Goal: Use online tool/utility: Utilize a website feature to perform a specific function

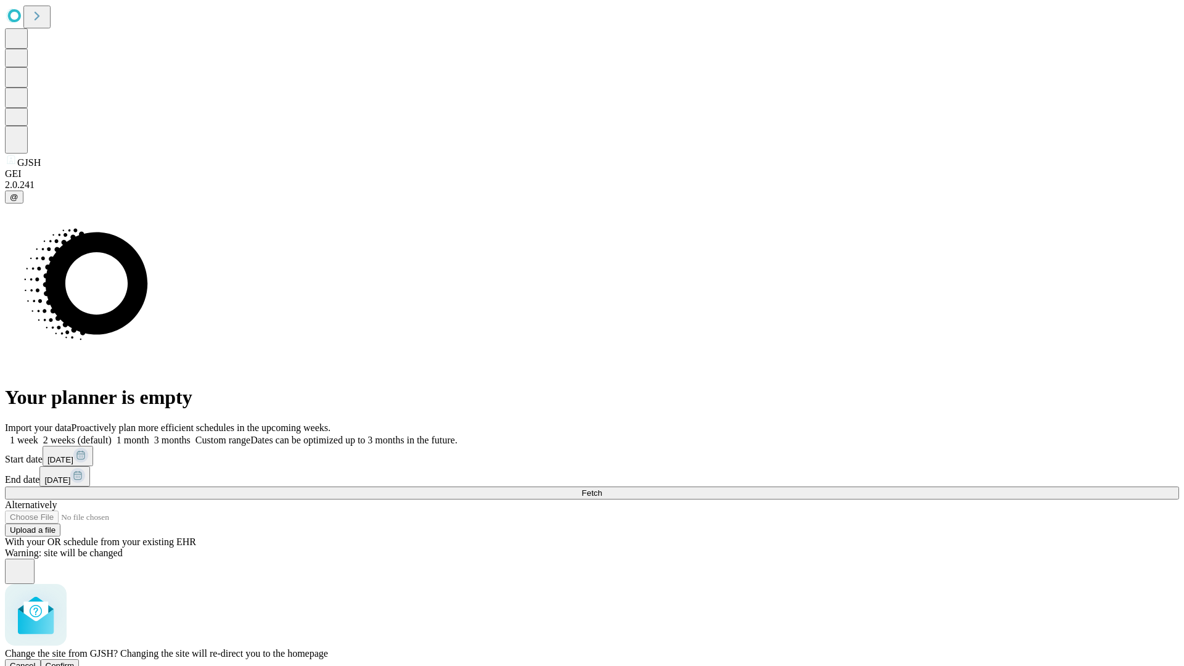
click at [75, 661] on span "Confirm" at bounding box center [60, 665] width 29 height 9
click at [149, 435] on label "1 month" at bounding box center [131, 440] width 38 height 10
click at [602, 489] on span "Fetch" at bounding box center [592, 493] width 20 height 9
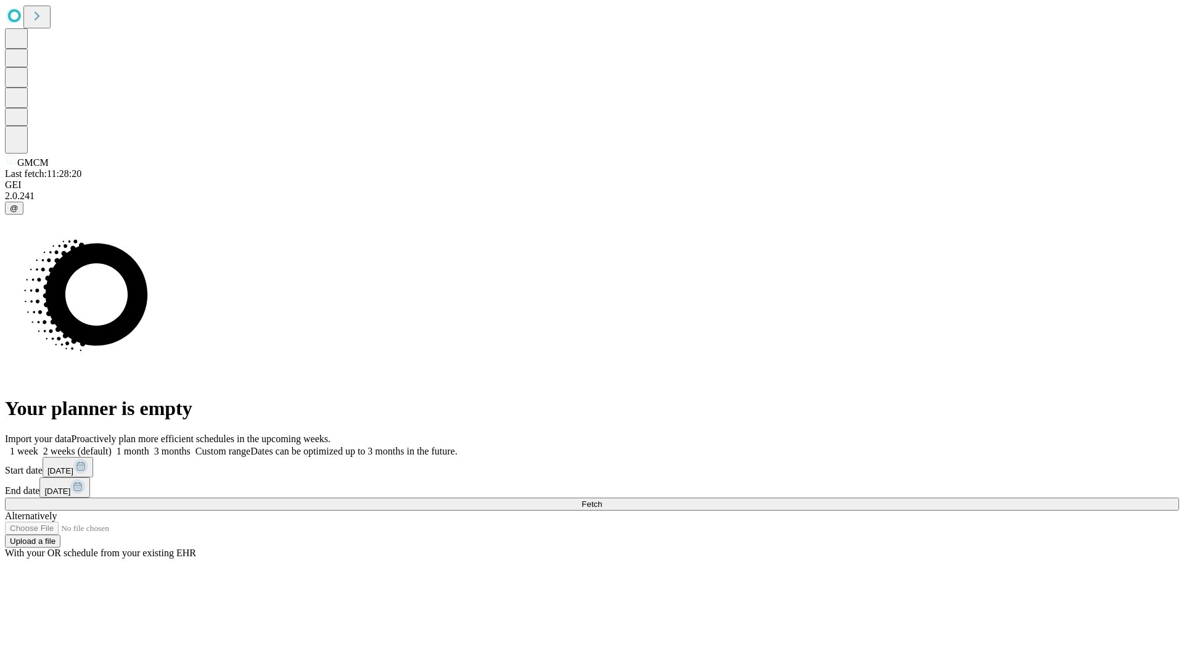
click at [149, 446] on label "1 month" at bounding box center [131, 451] width 38 height 10
click at [602, 500] on span "Fetch" at bounding box center [592, 504] width 20 height 9
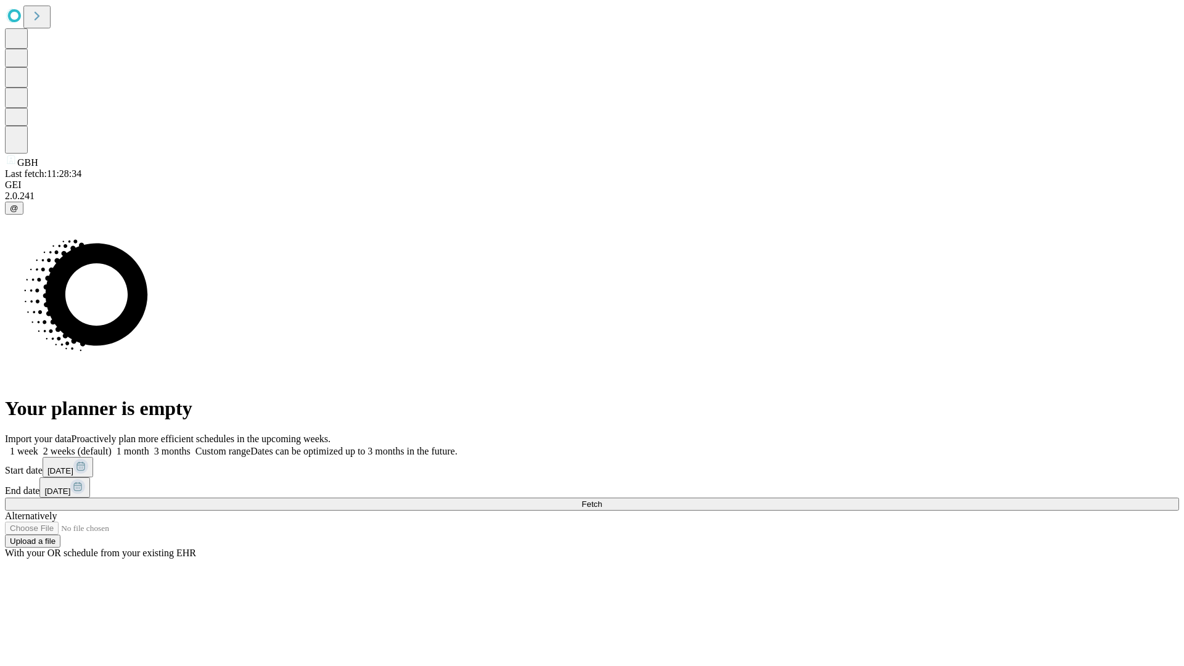
click at [602, 500] on span "Fetch" at bounding box center [592, 504] width 20 height 9
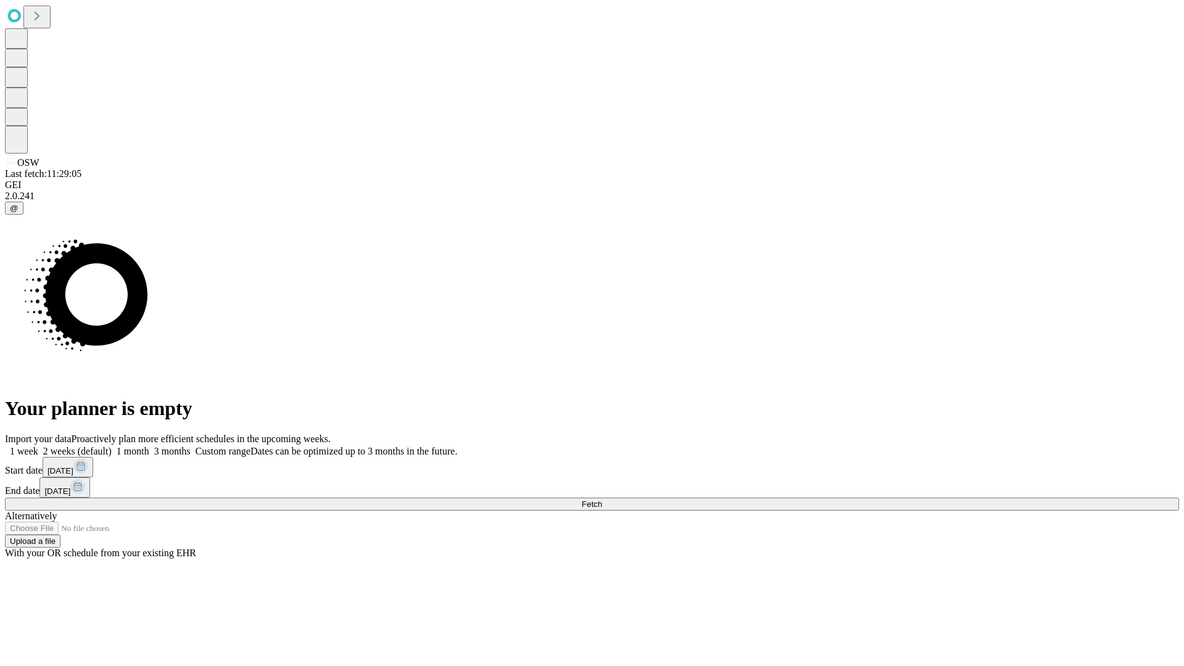
click at [149, 446] on label "1 month" at bounding box center [131, 451] width 38 height 10
click at [602, 500] on span "Fetch" at bounding box center [592, 504] width 20 height 9
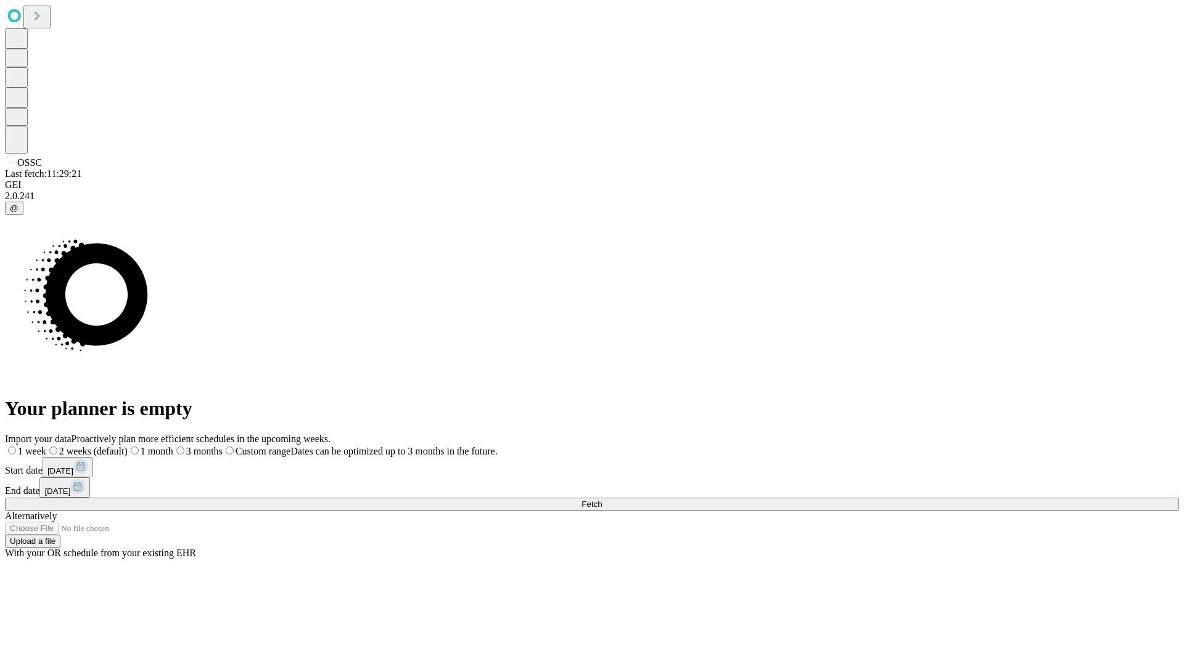
click at [173, 446] on label "1 month" at bounding box center [151, 451] width 46 height 10
click at [602, 500] on span "Fetch" at bounding box center [592, 504] width 20 height 9
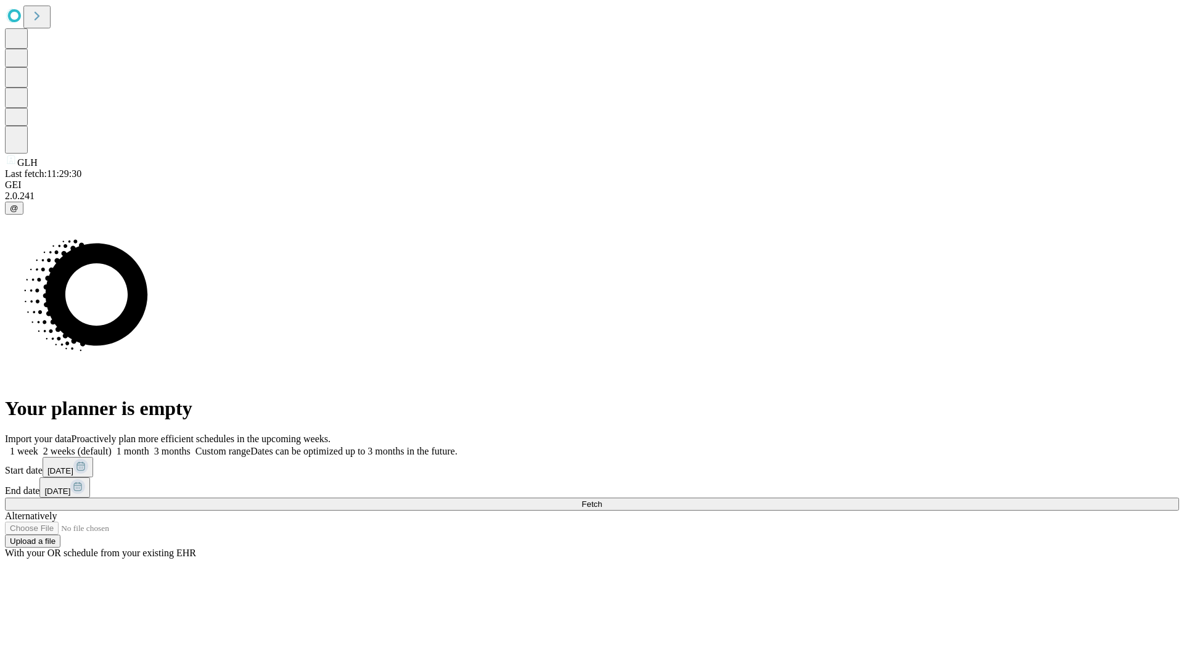
click at [149, 446] on label "1 month" at bounding box center [131, 451] width 38 height 10
click at [602, 500] on span "Fetch" at bounding box center [592, 504] width 20 height 9
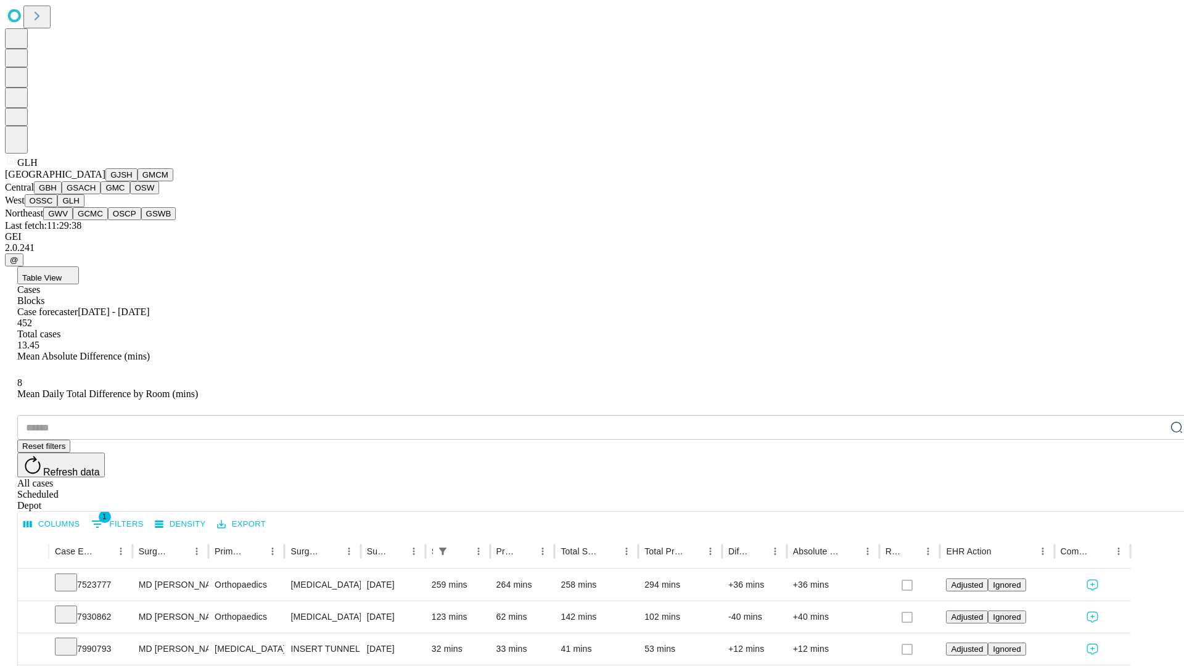
click at [73, 220] on button "GWV" at bounding box center [58, 213] width 30 height 13
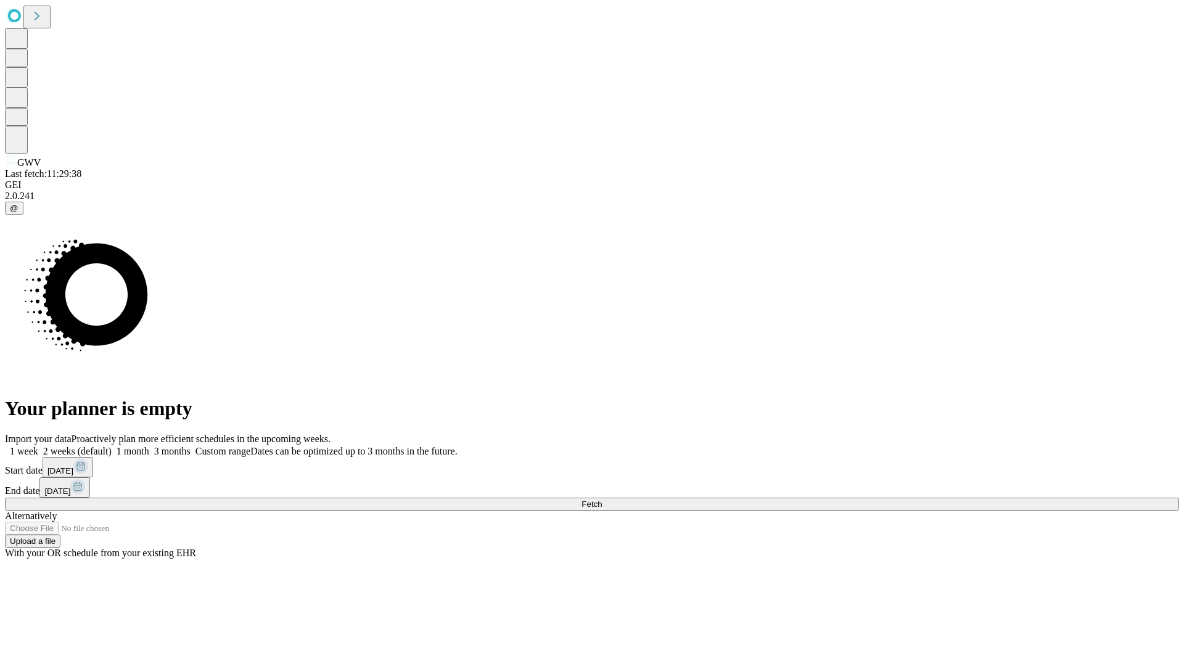
click at [149, 446] on label "1 month" at bounding box center [131, 451] width 38 height 10
click at [602, 500] on span "Fetch" at bounding box center [592, 504] width 20 height 9
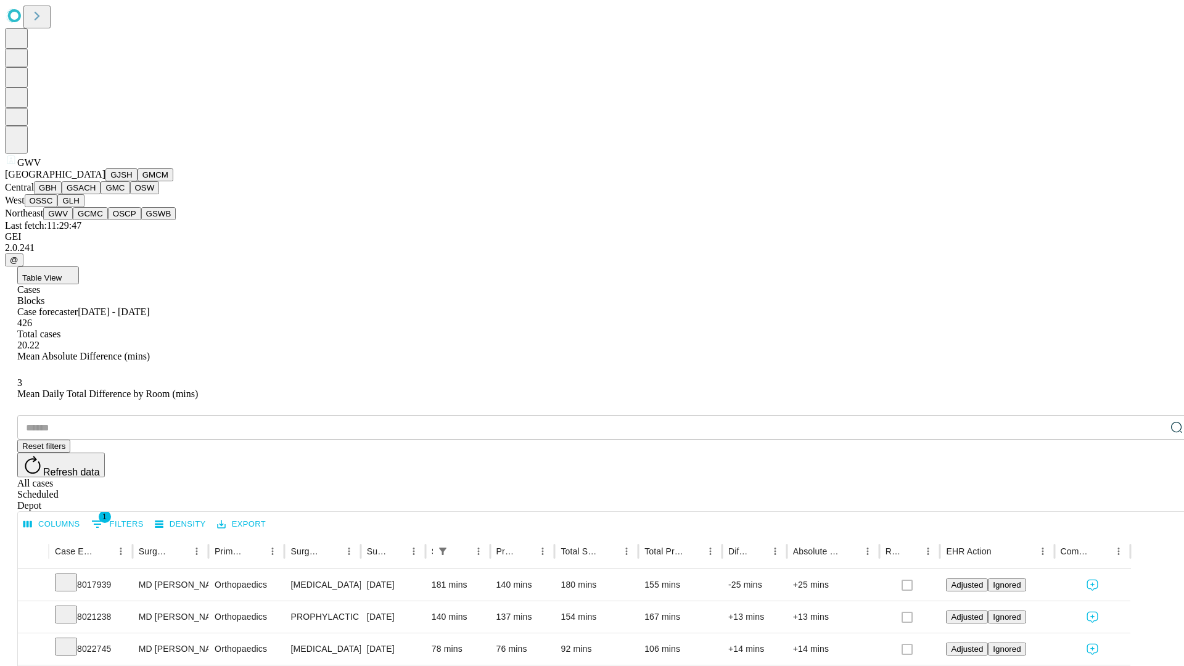
click at [96, 220] on button "GCMC" at bounding box center [90, 213] width 35 height 13
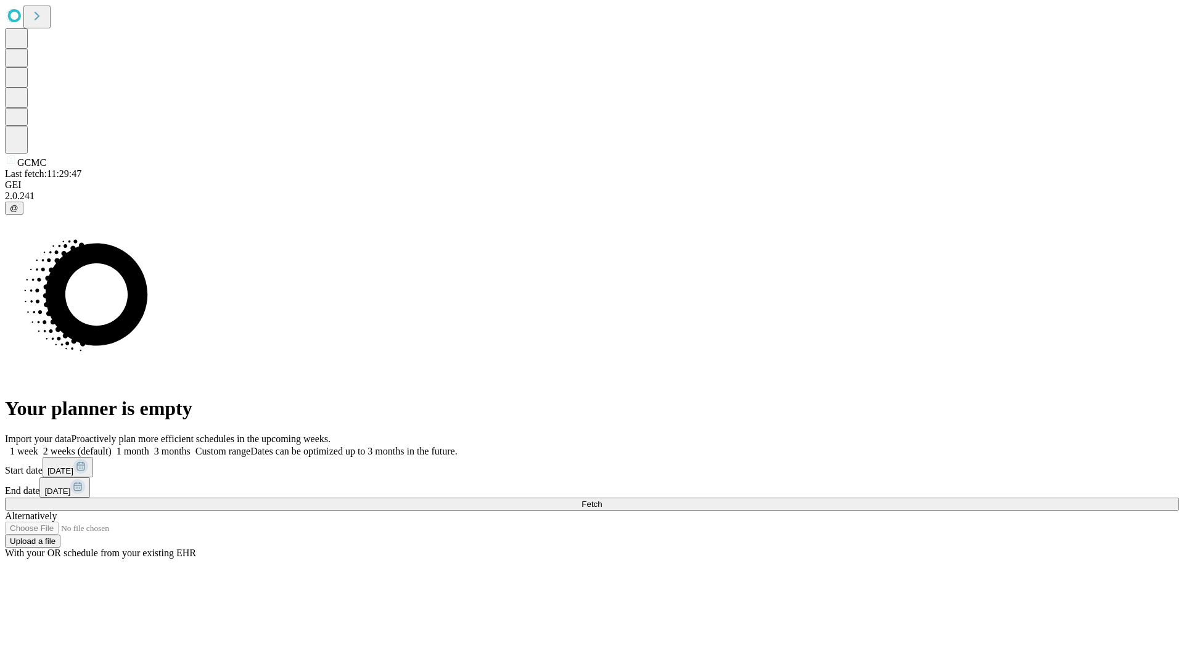
click at [149, 446] on label "1 month" at bounding box center [131, 451] width 38 height 10
click at [602, 500] on span "Fetch" at bounding box center [592, 504] width 20 height 9
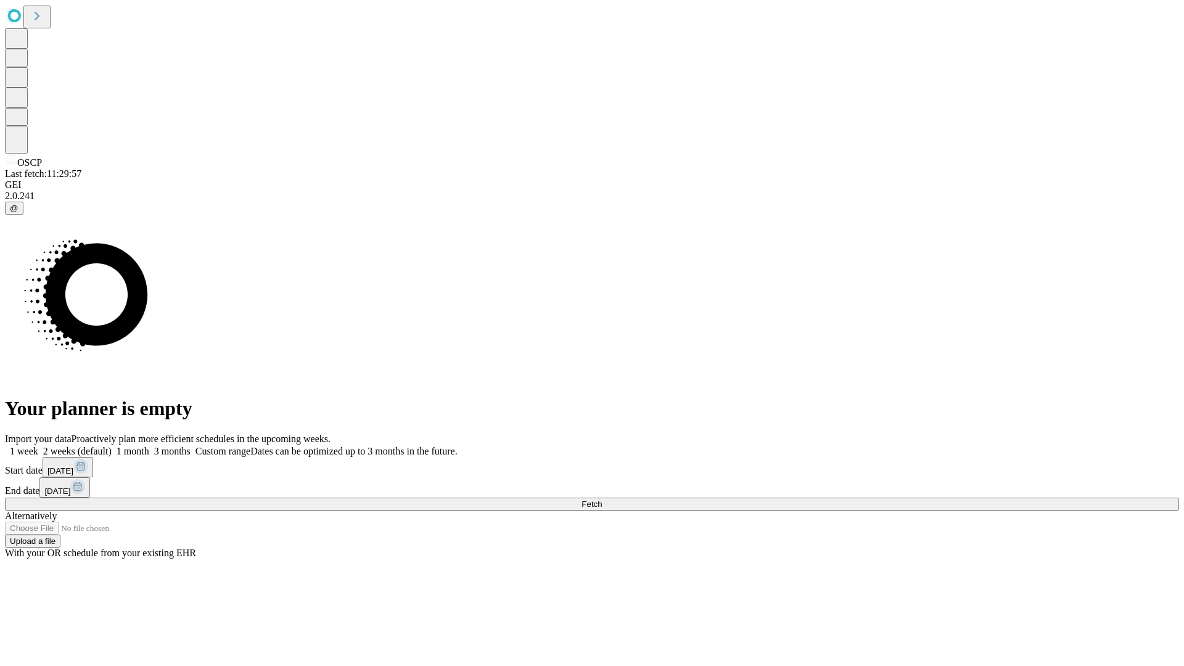
click at [149, 446] on label "1 month" at bounding box center [131, 451] width 38 height 10
click at [602, 500] on span "Fetch" at bounding box center [592, 504] width 20 height 9
click at [149, 446] on label "1 month" at bounding box center [131, 451] width 38 height 10
click at [602, 500] on span "Fetch" at bounding box center [592, 504] width 20 height 9
